Goal: Information Seeking & Learning: Learn about a topic

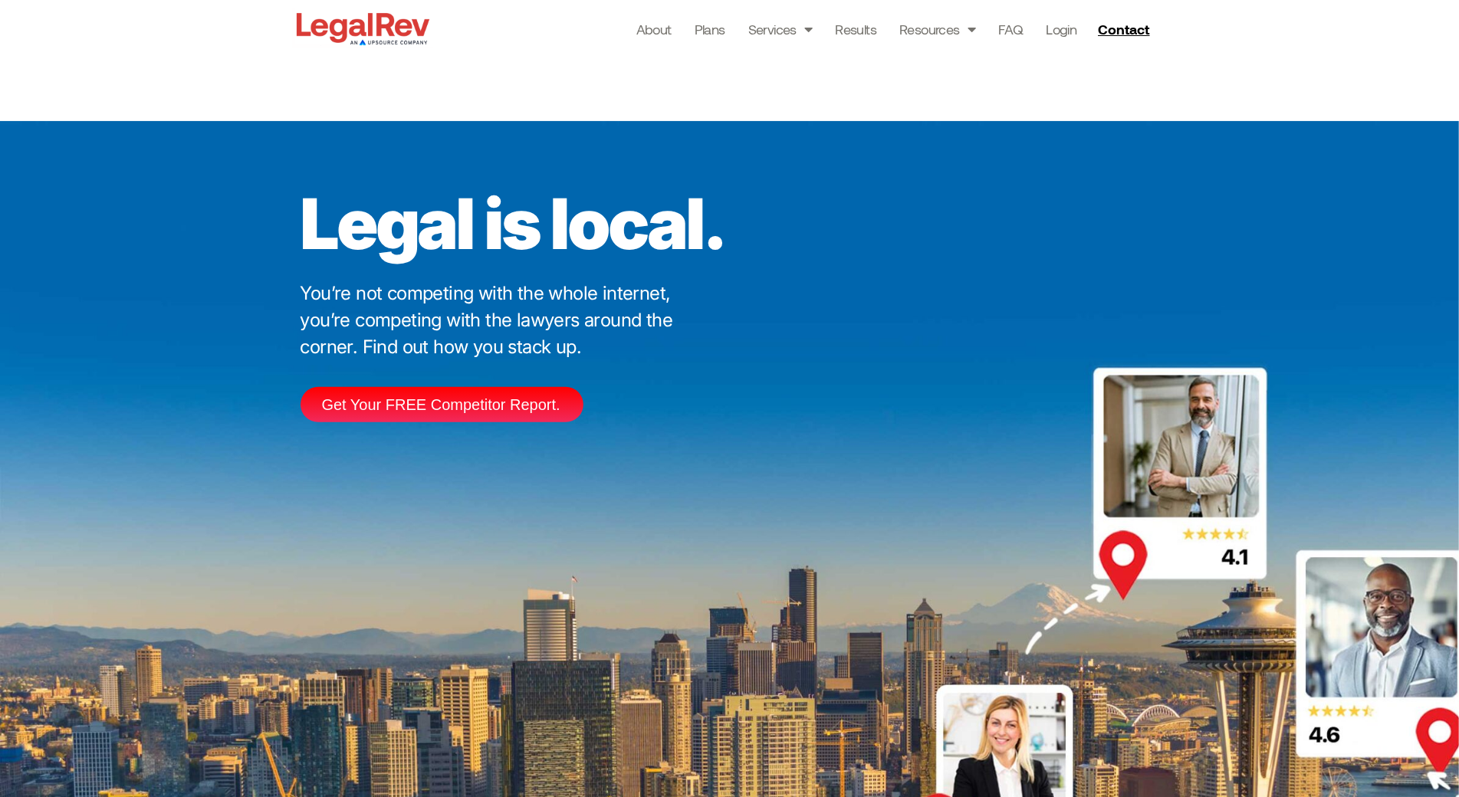
scroll to position [4590, 0]
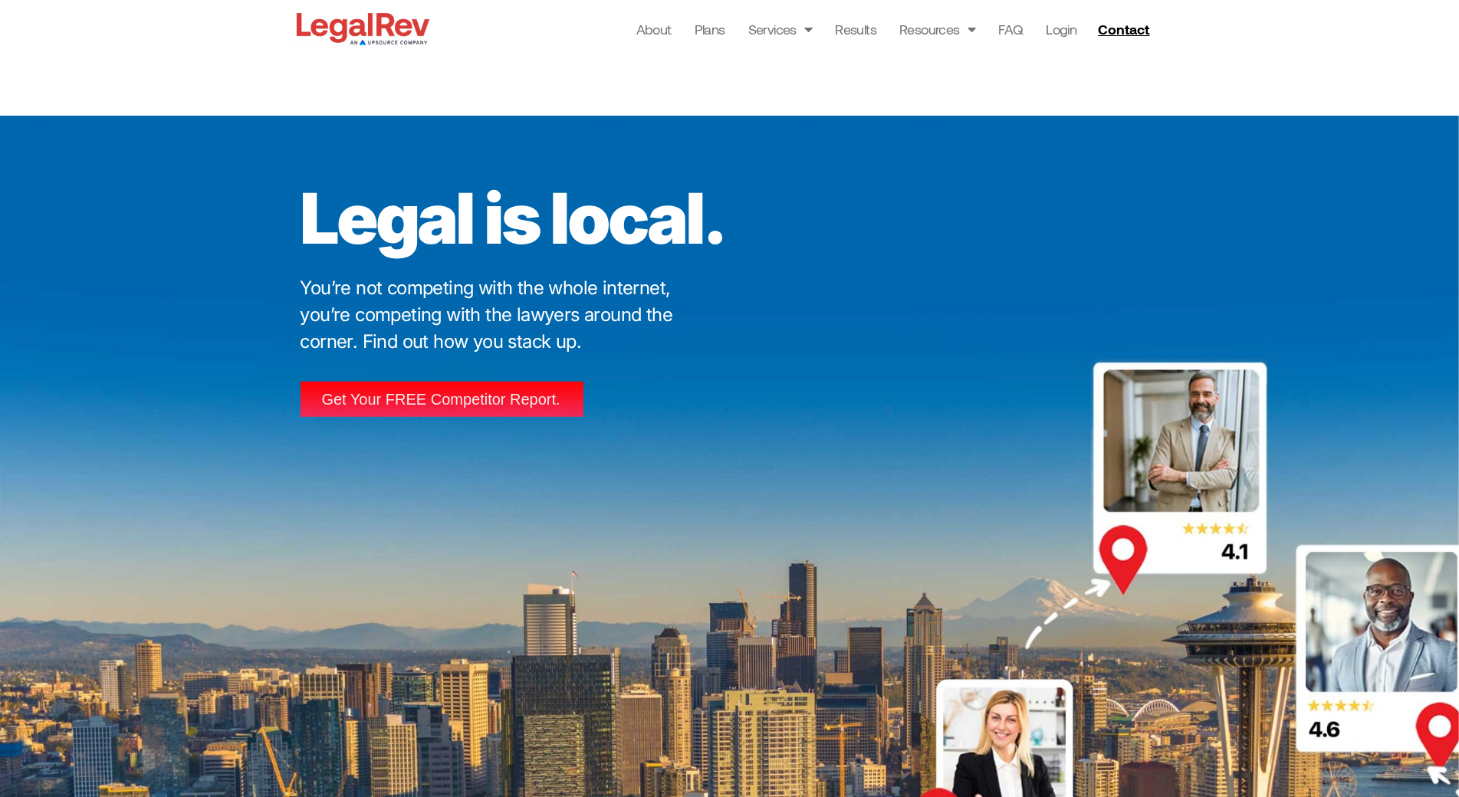
click at [519, 398] on span "Get Your FREE Competitor Report." at bounding box center [441, 399] width 238 height 15
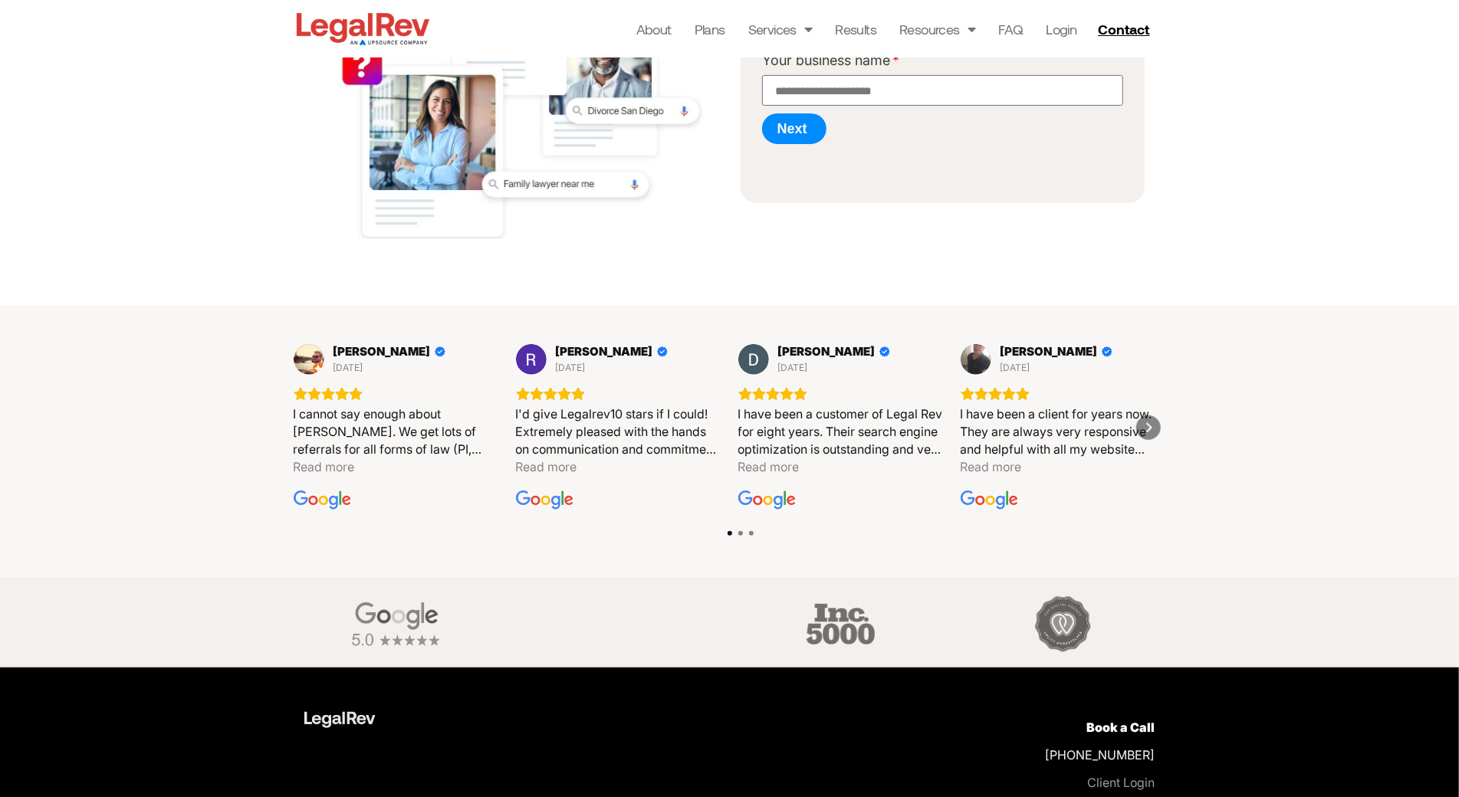
scroll to position [472, 0]
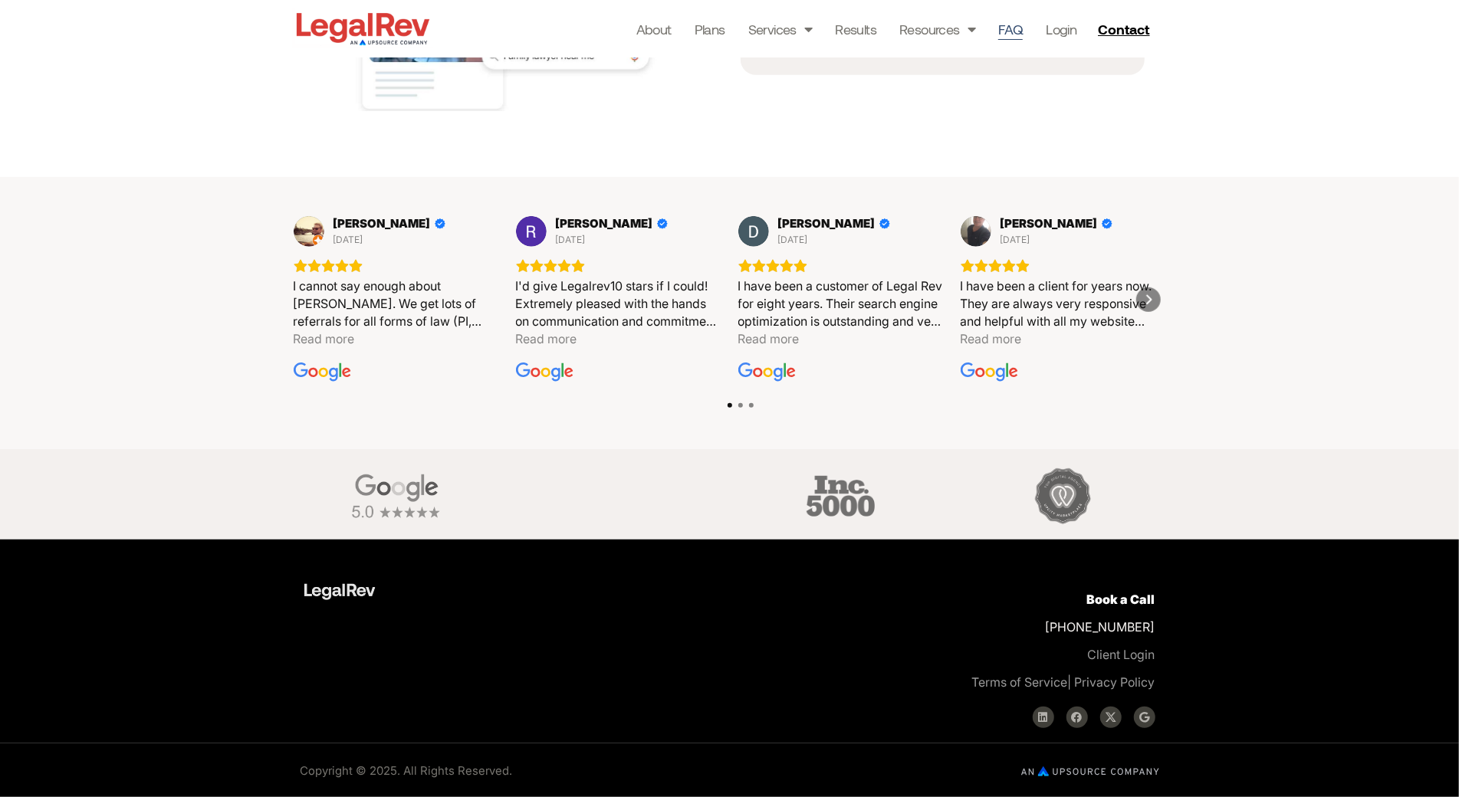
click at [1017, 26] on link "FAQ" at bounding box center [1010, 28] width 25 height 21
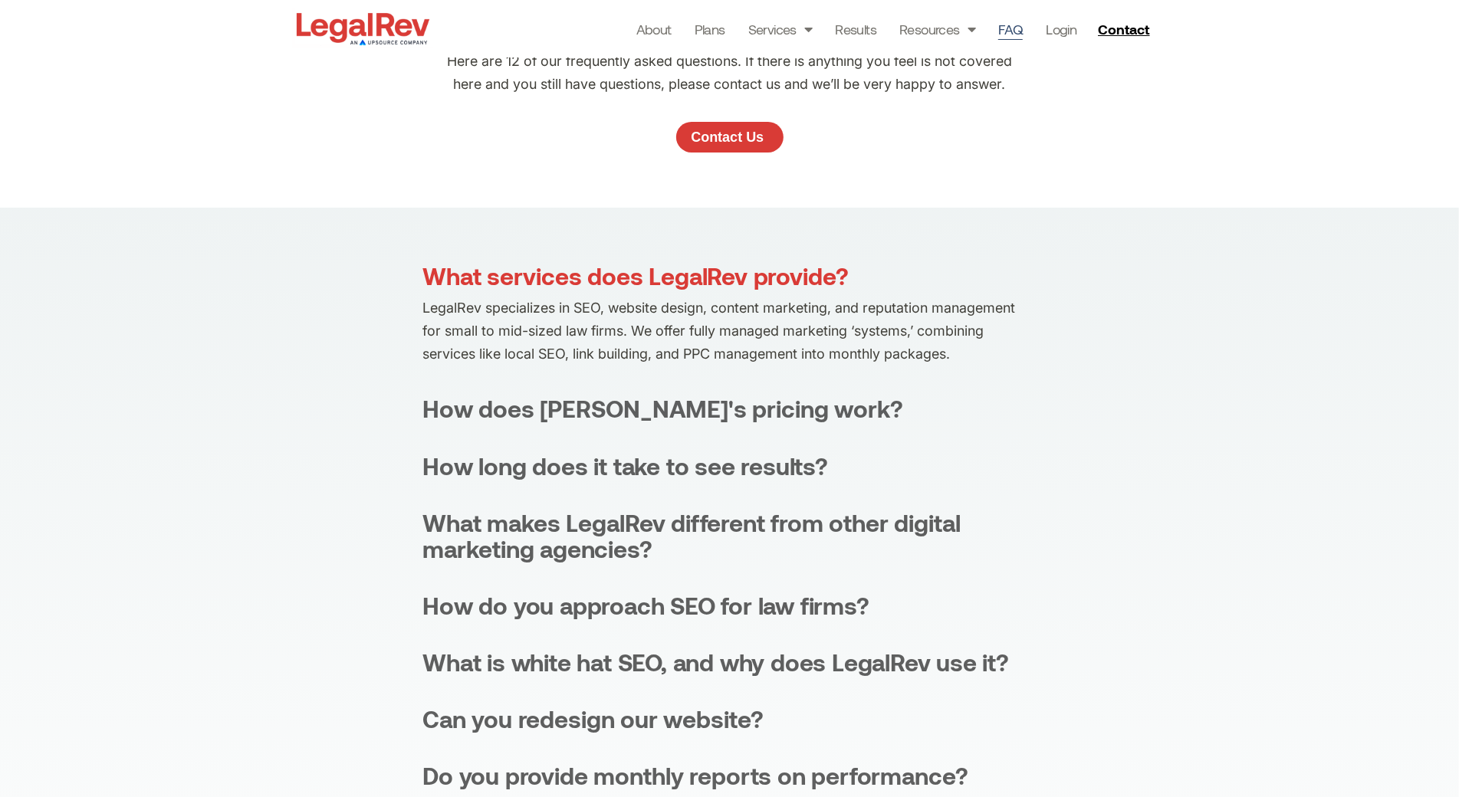
scroll to position [25, 0]
